Goal: Transaction & Acquisition: Purchase product/service

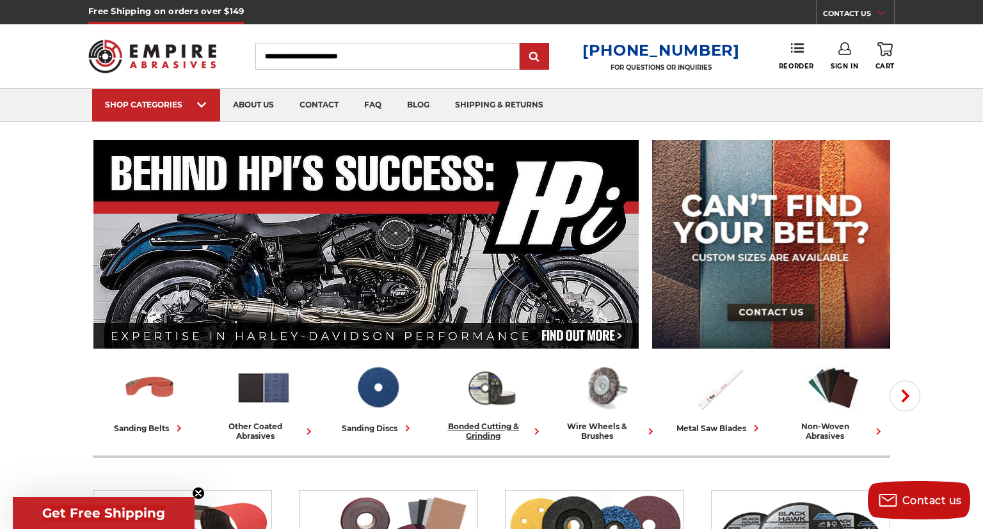
click at [487, 430] on div "bonded cutting & grinding" at bounding box center [491, 431] width 104 height 19
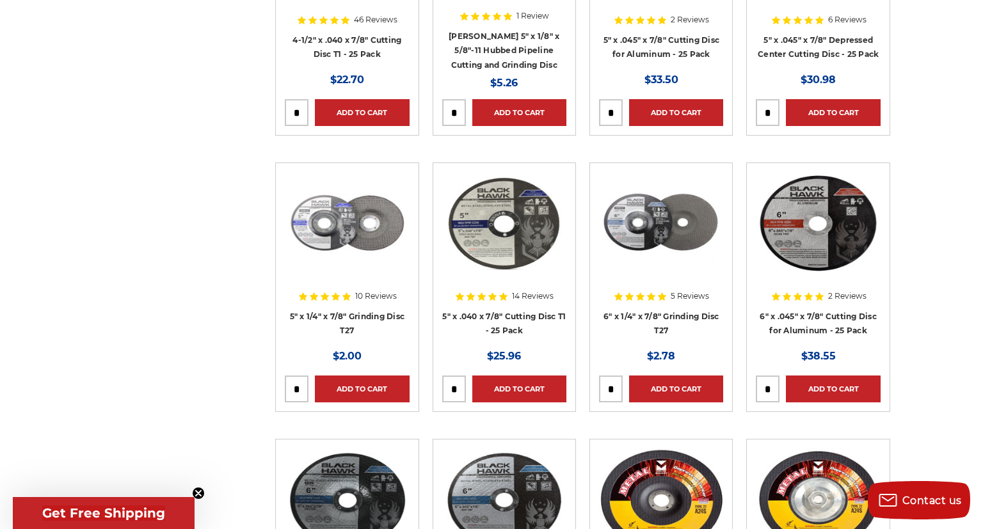
scroll to position [2058, 0]
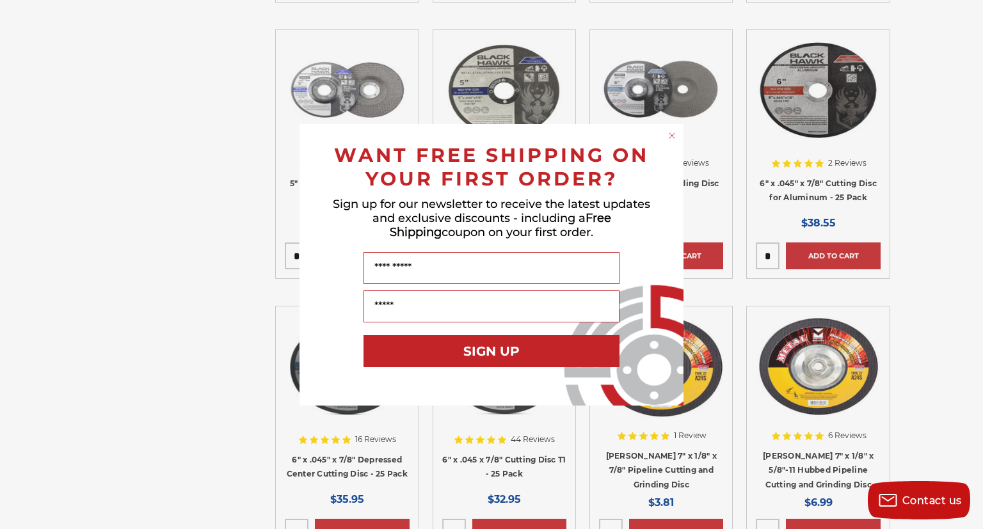
click at [674, 134] on circle "Close dialog" at bounding box center [672, 135] width 12 height 12
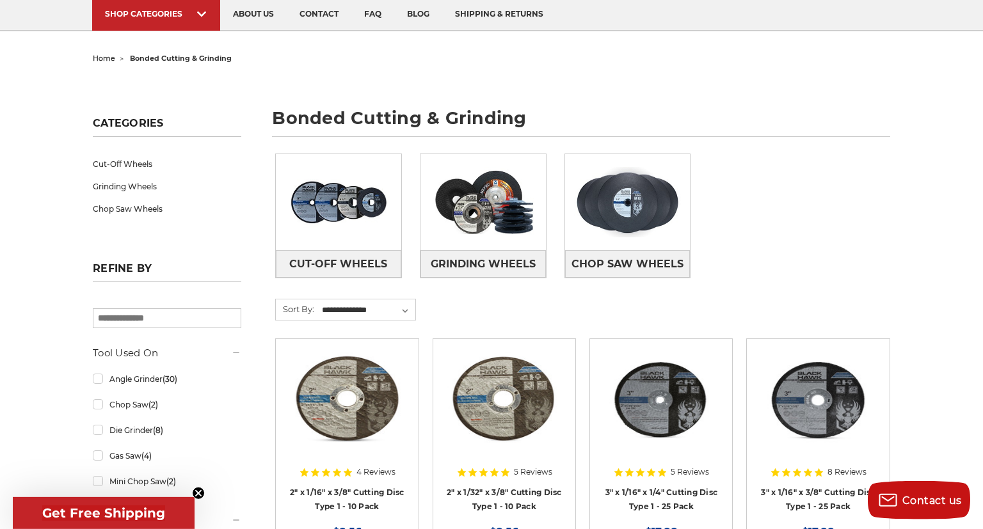
scroll to position [0, 0]
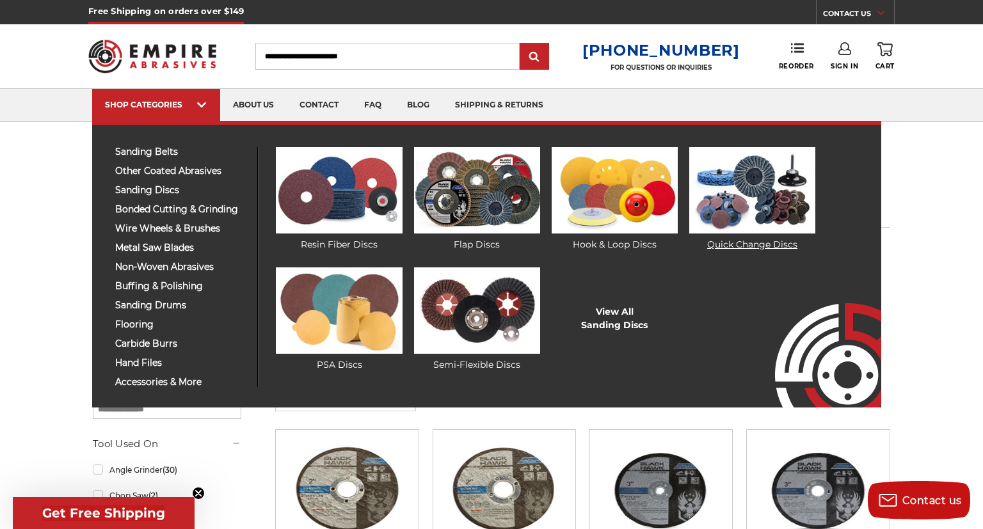
click at [755, 189] on img at bounding box center [752, 190] width 126 height 86
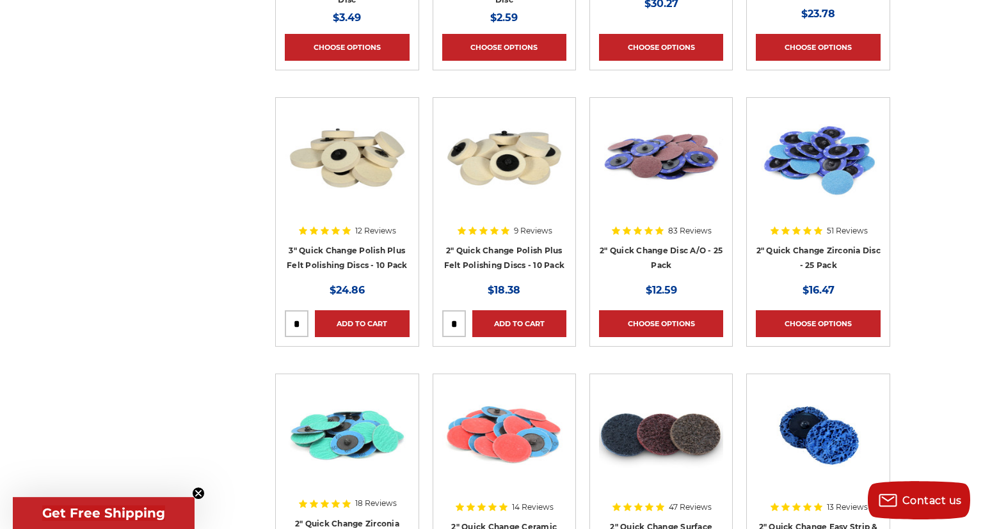
scroll to position [743, 0]
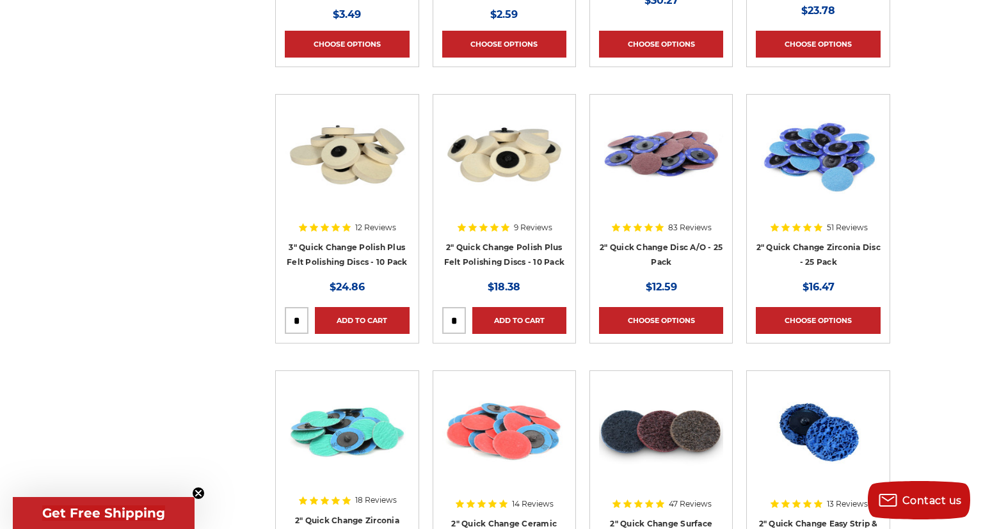
click at [819, 242] on div at bounding box center [817, 186] width 124 height 164
click at [675, 313] on link "Choose Options" at bounding box center [661, 320] width 124 height 27
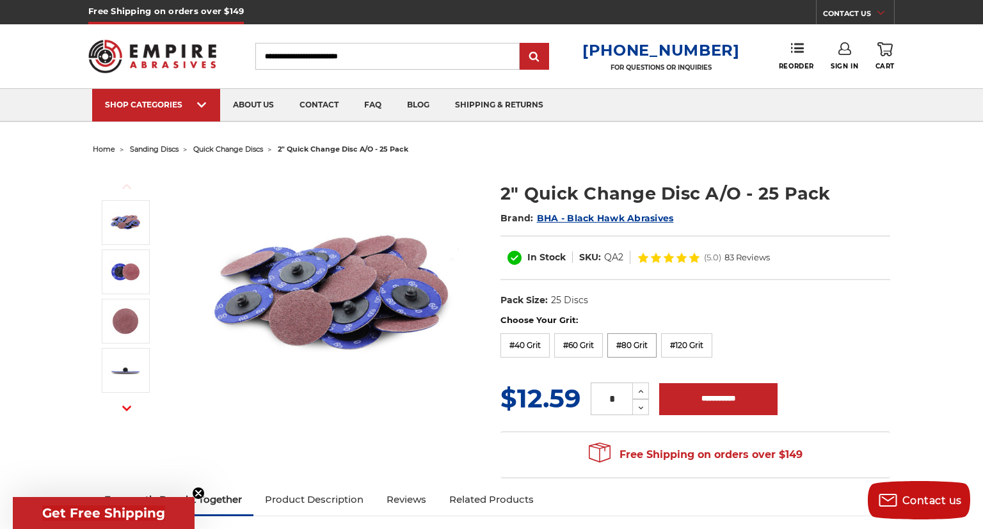
click at [633, 343] on label "#80 Grit" at bounding box center [631, 345] width 49 height 24
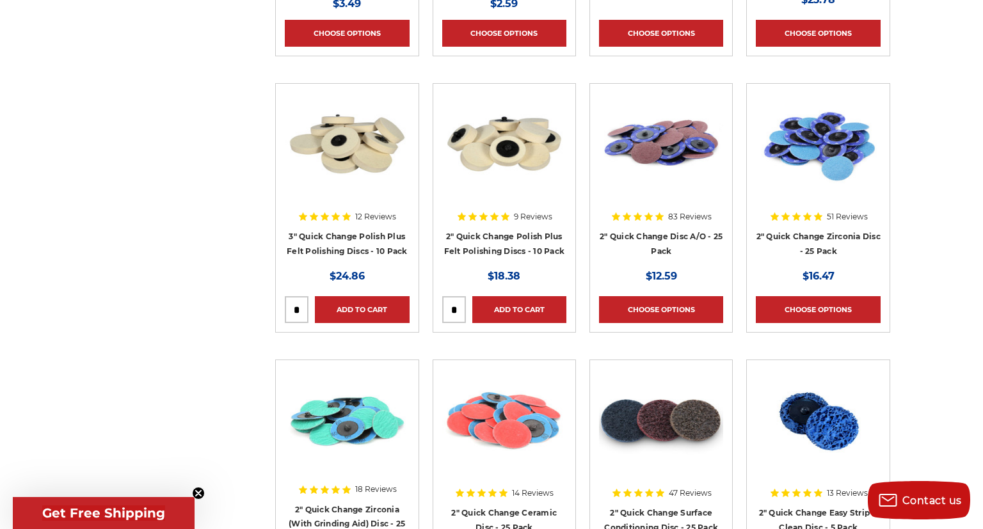
click at [809, 231] on div at bounding box center [817, 175] width 124 height 164
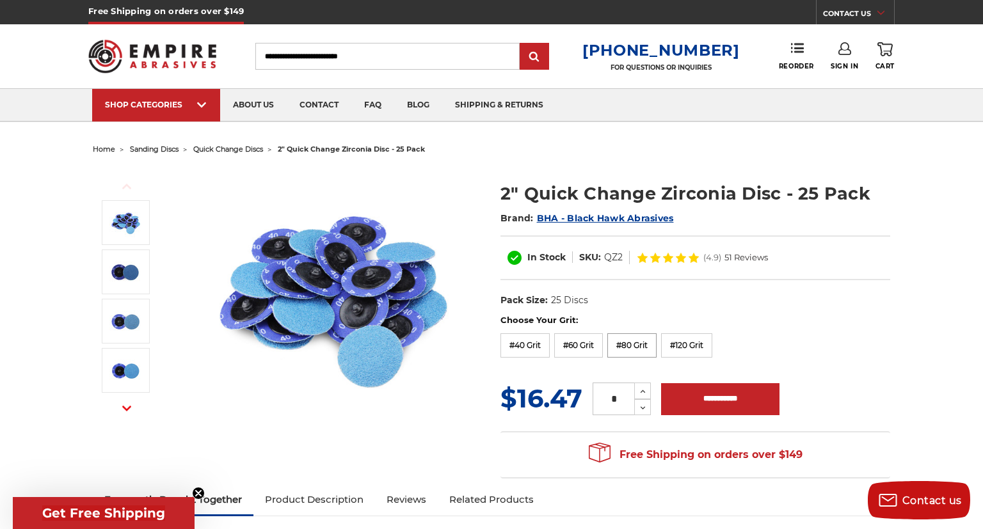
click at [633, 340] on label "#80 Grit" at bounding box center [631, 345] width 49 height 24
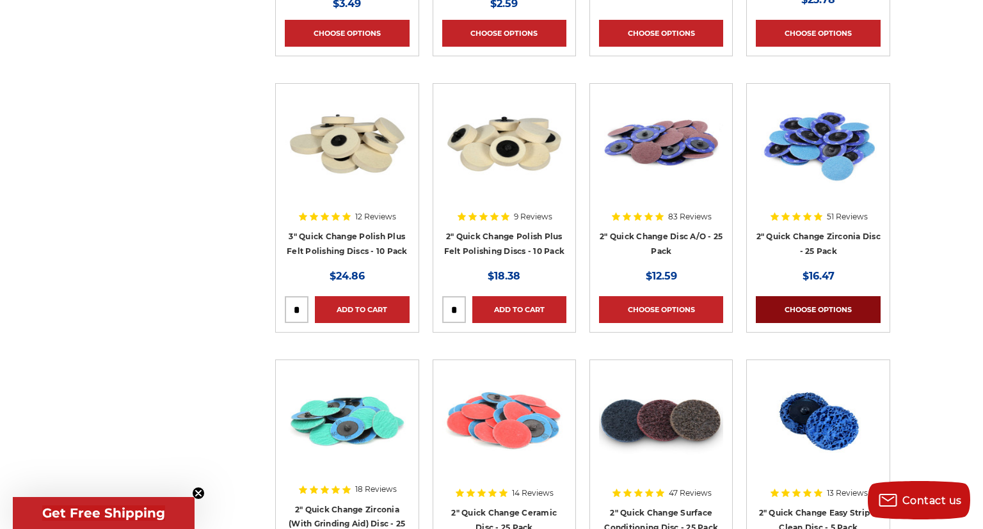
click at [802, 303] on link "Choose Options" at bounding box center [817, 309] width 124 height 27
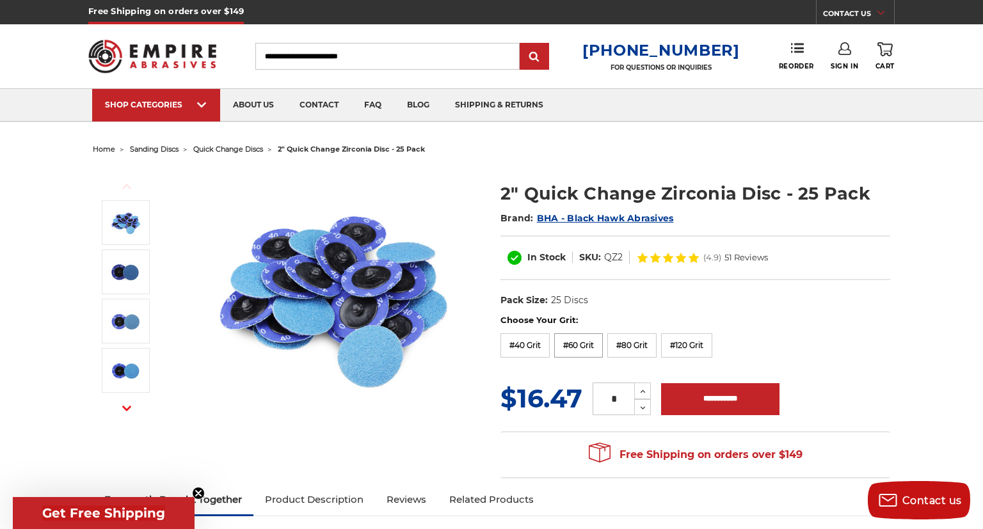
click at [576, 345] on label "#60 Grit" at bounding box center [578, 345] width 49 height 24
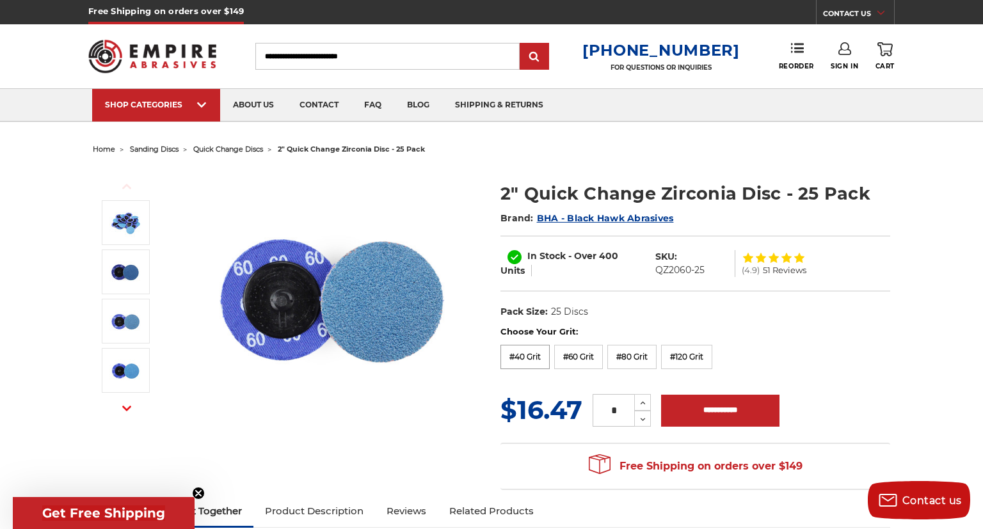
click at [529, 356] on label "#40 Grit" at bounding box center [524, 357] width 49 height 24
